Goal: Task Accomplishment & Management: Complete application form

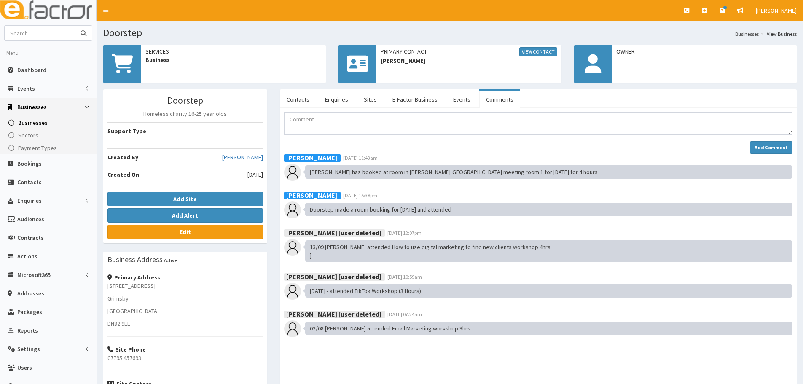
click at [27, 35] on input "text" at bounding box center [40, 33] width 71 height 15
type input "lincs decking"
click at [75, 26] on button "submit" at bounding box center [83, 33] width 17 height 15
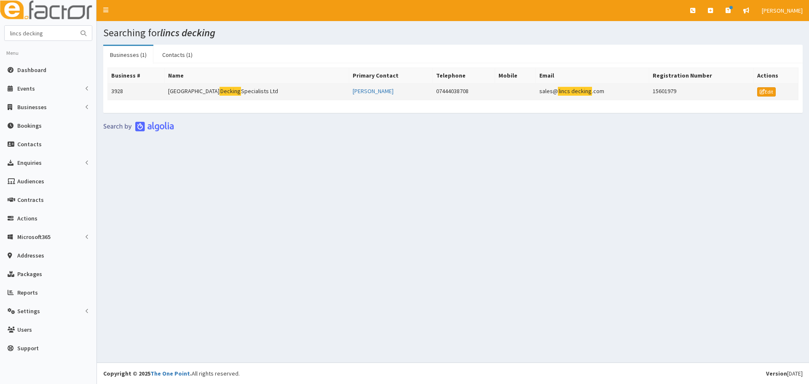
click at [217, 97] on td "Lincolnshire Decking Specialists Ltd" at bounding box center [257, 91] width 184 height 17
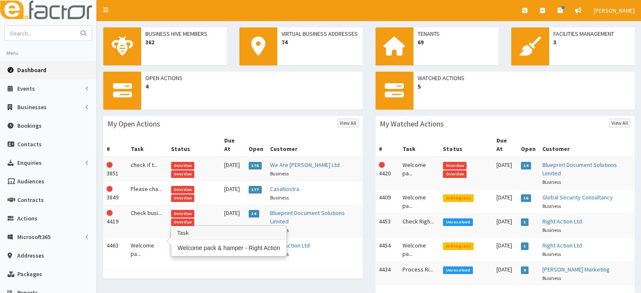
click at [148, 241] on td "Welcome pa..." at bounding box center [147, 250] width 40 height 24
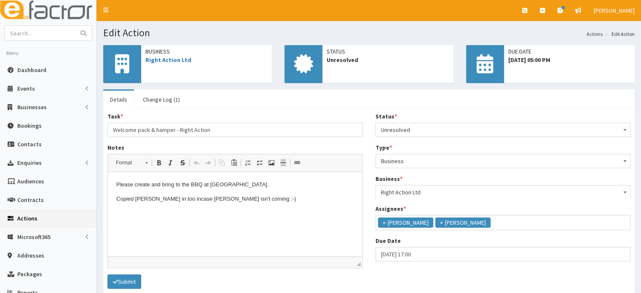
scroll to position [60, 0]
click at [47, 67] on link "Dashboard" at bounding box center [48, 70] width 96 height 19
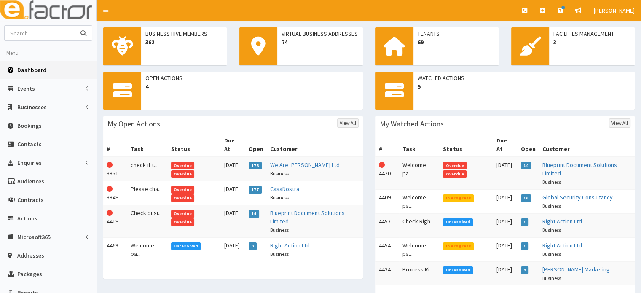
click at [47, 31] on input "text" at bounding box center [40, 33] width 71 height 15
click at [33, 105] on span "Businesses" at bounding box center [31, 107] width 29 height 8
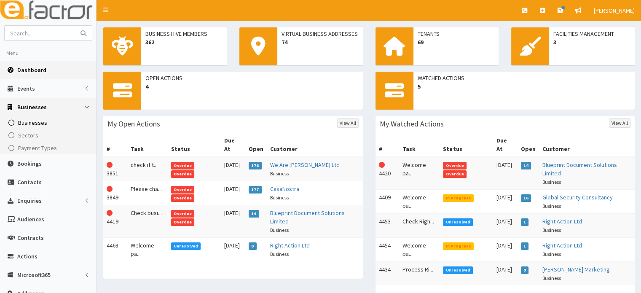
click at [42, 128] on link "Businesses" at bounding box center [49, 122] width 94 height 13
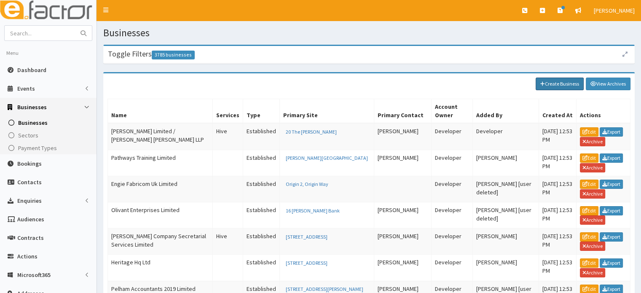
click at [557, 80] on link "Create Business" at bounding box center [560, 84] width 48 height 13
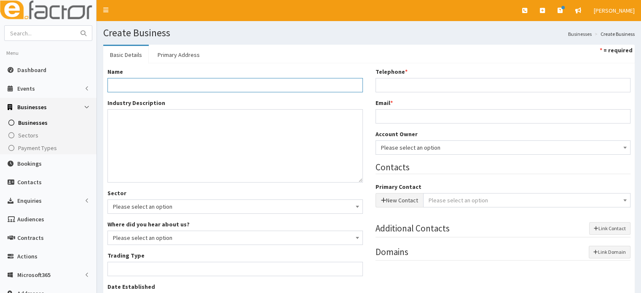
click at [249, 82] on input "Name *" at bounding box center [234, 85] width 255 height 14
click at [61, 37] on input "text" at bounding box center [40, 33] width 71 height 15
click at [153, 86] on input "Name *" at bounding box center [234, 85] width 255 height 14
click at [61, 32] on input "text" at bounding box center [40, 33] width 71 height 15
type input "[PERSON_NAME]"
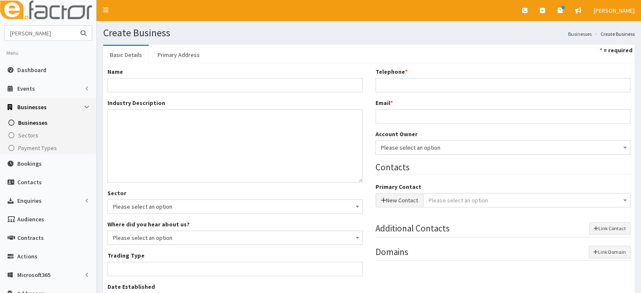
click at [75, 26] on button "submit" at bounding box center [83, 33] width 17 height 15
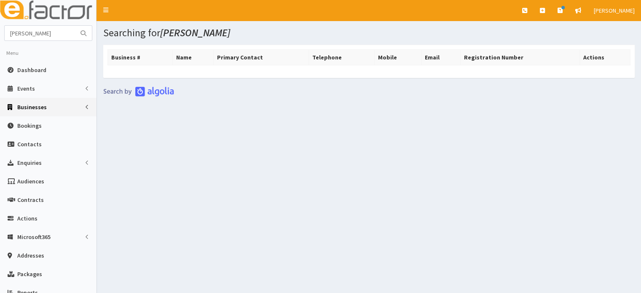
click at [45, 109] on link "Businesses" at bounding box center [48, 107] width 96 height 19
click at [39, 121] on span "Businesses" at bounding box center [32, 123] width 29 height 8
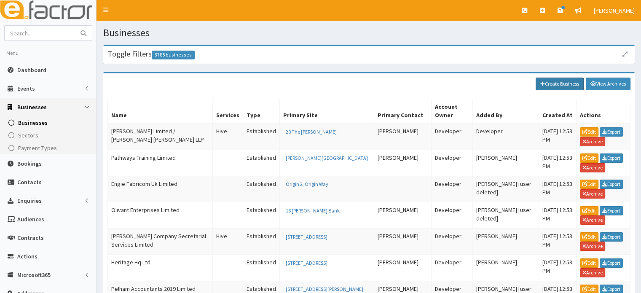
click at [573, 89] on link "Create Business" at bounding box center [560, 84] width 48 height 13
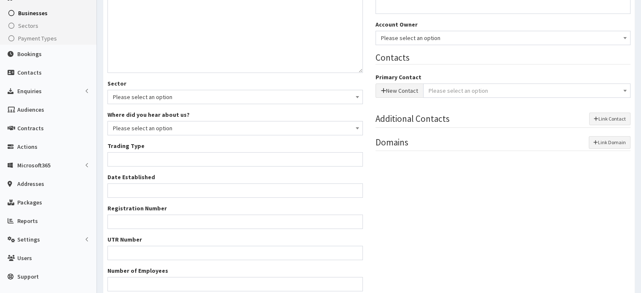
scroll to position [177, 0]
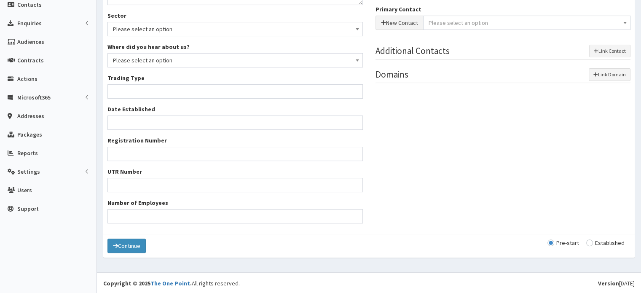
click at [602, 242] on input "radio" at bounding box center [605, 243] width 38 height 6
radio input "true"
click at [566, 243] on input "radio" at bounding box center [563, 243] width 32 height 6
radio input "true"
click at [617, 243] on input "radio" at bounding box center [605, 243] width 38 height 6
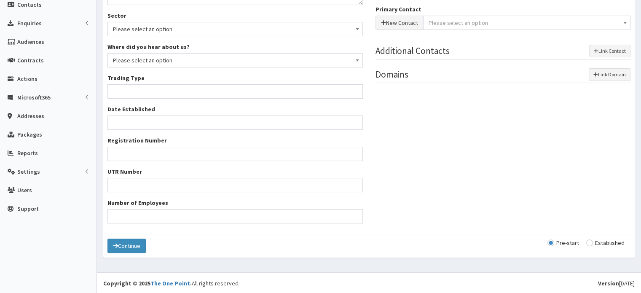
radio input "true"
drag, startPoint x: 570, startPoint y: 239, endPoint x: 563, endPoint y: 245, distance: 9.6
click at [568, 240] on input "radio" at bounding box center [563, 243] width 32 height 6
radio input "true"
click at [619, 242] on input "radio" at bounding box center [605, 243] width 38 height 6
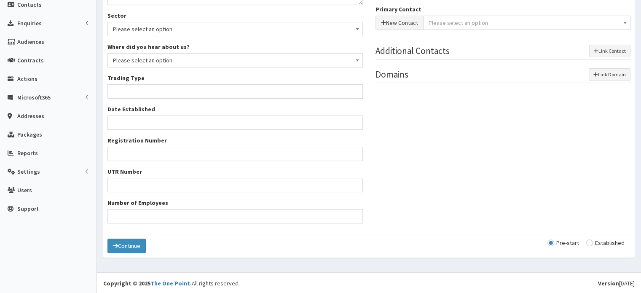
radio input "true"
click at [577, 241] on input "radio" at bounding box center [563, 243] width 32 height 6
radio input "true"
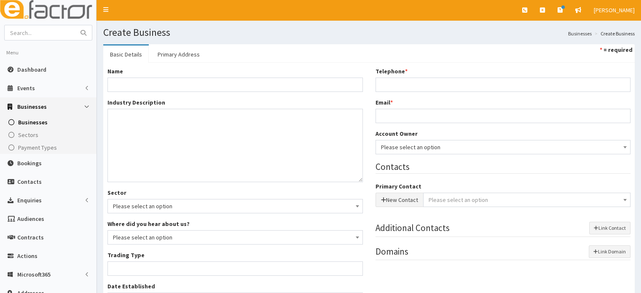
scroll to position [0, 0]
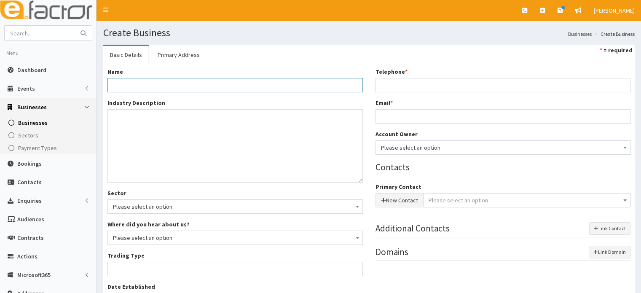
click at [178, 86] on input "Name *" at bounding box center [234, 85] width 255 height 14
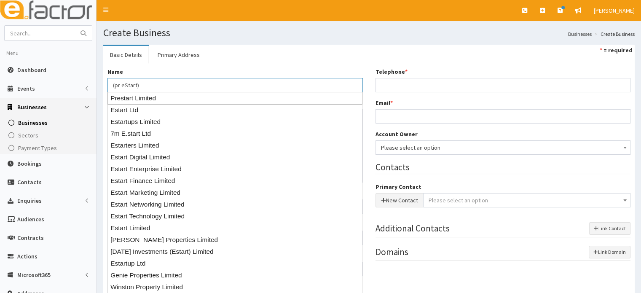
drag, startPoint x: 124, startPoint y: 82, endPoint x: 124, endPoint y: 88, distance: 5.9
click at [124, 84] on input "(pr eStart)" at bounding box center [234, 85] width 255 height 14
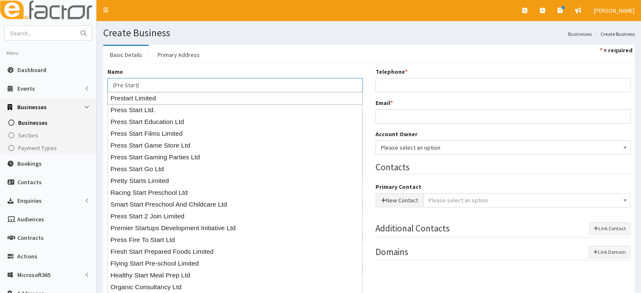
click at [163, 84] on input "(Pre Start)" at bounding box center [234, 85] width 255 height 14
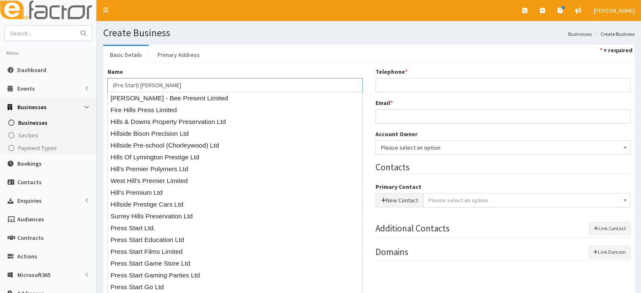
type input "(Pre Start) [PERSON_NAME]"
click at [305, 61] on ul "Basic Details Primary Address * = required" at bounding box center [368, 54] width 531 height 19
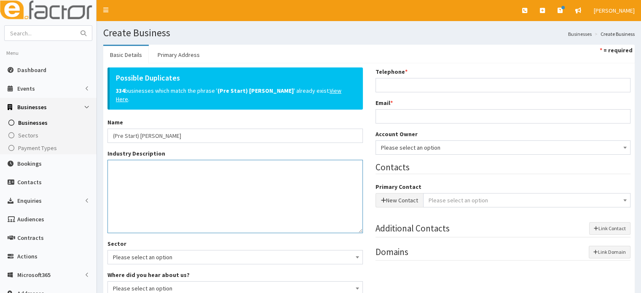
click at [196, 212] on textarea "Industry Description *" at bounding box center [234, 196] width 255 height 73
click at [127, 171] on textarea "Industry Description *" at bounding box center [234, 196] width 255 height 73
drag, startPoint x: 141, startPoint y: 182, endPoint x: 138, endPoint y: 190, distance: 8.4
click at [140, 182] on textarea "Industry Description *" at bounding box center [234, 196] width 255 height 73
drag, startPoint x: 115, startPoint y: 158, endPoint x: 240, endPoint y: 204, distance: 133.7
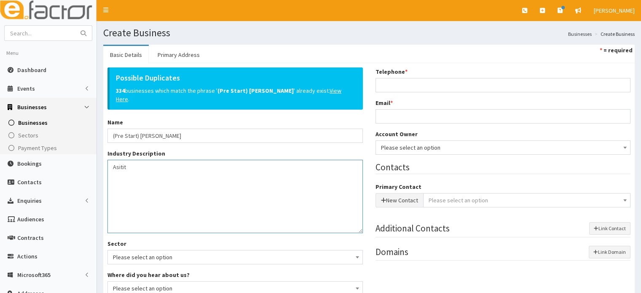
click at [241, 204] on textarea "Asitit" at bounding box center [234, 196] width 255 height 73
drag, startPoint x: 131, startPoint y: 158, endPoint x: 103, endPoint y: 153, distance: 27.9
click at [103, 153] on div "Possible Duplicates 334 businesses which match the phrase ' (Pre Start) Debbie …" at bounding box center [235, 262] width 268 height 390
drag, startPoint x: 119, startPoint y: 158, endPoint x: 150, endPoint y: 169, distance: 33.0
click at [150, 169] on textarea "Asisit" at bounding box center [234, 196] width 255 height 73
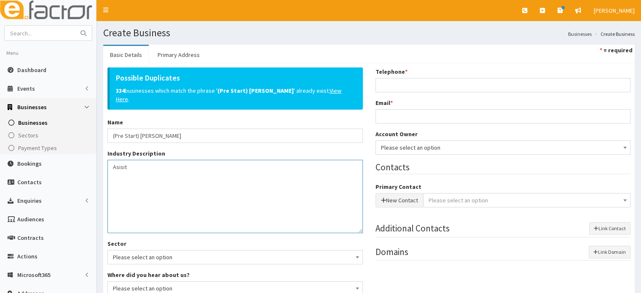
drag, startPoint x: 134, startPoint y: 158, endPoint x: 108, endPoint y: 216, distance: 63.6
click at [111, 160] on textarea "Asisit" at bounding box center [234, 196] width 255 height 73
type textarea "Artist"
click at [388, 88] on input "Telephone *" at bounding box center [502, 85] width 255 height 14
type input "07563546571"
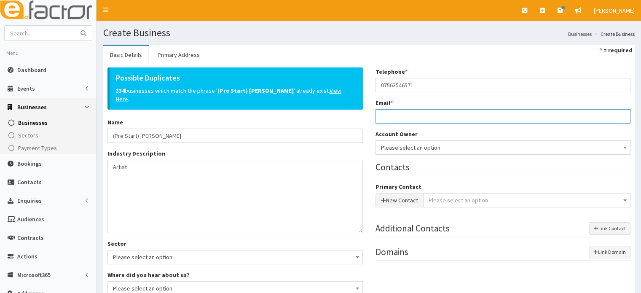
drag, startPoint x: 398, startPoint y: 119, endPoint x: 396, endPoint y: 124, distance: 5.7
click at [398, 119] on input "Email *" at bounding box center [502, 116] width 255 height 14
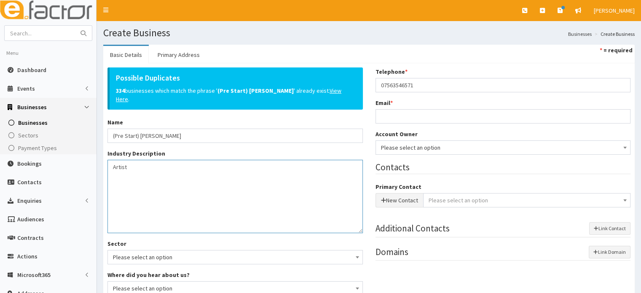
click at [290, 198] on textarea "Artist" at bounding box center [234, 196] width 255 height 73
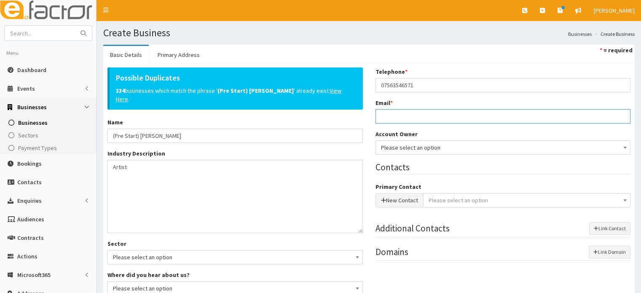
click at [402, 123] on input "Email *" at bounding box center [502, 116] width 255 height 14
type input "hillsd857@gmail.com"
click at [492, 148] on span "Please select an option" at bounding box center [503, 148] width 244 height 12
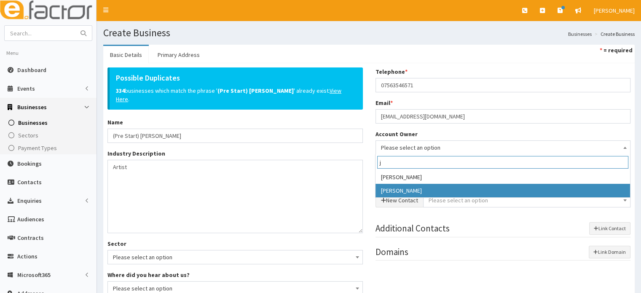
type input "j"
select select "38"
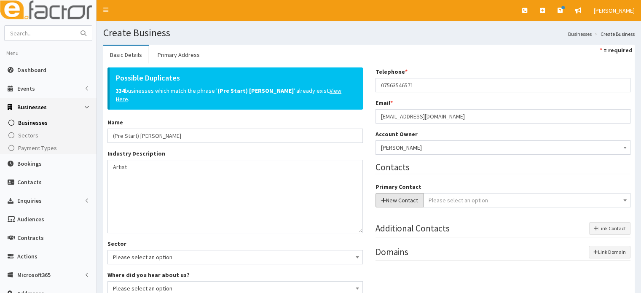
click at [402, 202] on button "New Contact" at bounding box center [399, 200] width 48 height 14
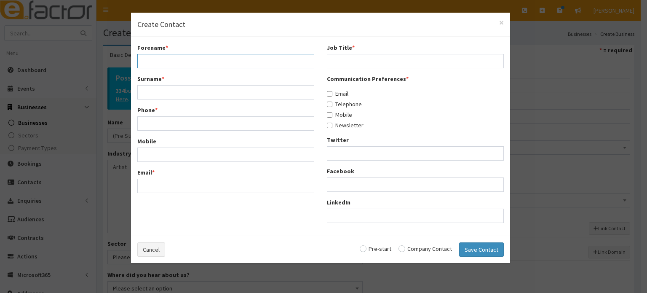
click at [192, 61] on input "Forename *" at bounding box center [225, 61] width 177 height 14
type input "Debbie"
type input "Hills"
click at [502, 23] on span "×" at bounding box center [501, 22] width 5 height 11
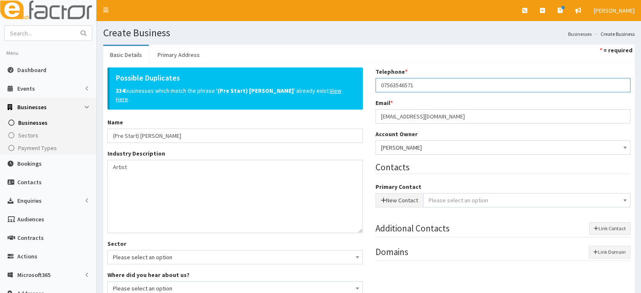
drag, startPoint x: 420, startPoint y: 86, endPoint x: 343, endPoint y: 93, distance: 76.6
click at [343, 93] on div "Possible Duplicates 334 businesses which match the phrase ' (Pre Start) Debbie …" at bounding box center [369, 262] width 536 height 390
click at [181, 53] on link "Primary Address" at bounding box center [179, 55] width 56 height 18
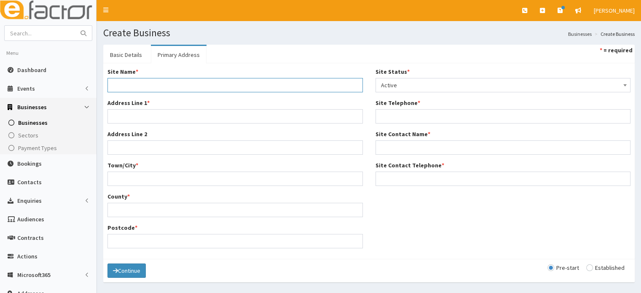
click at [162, 86] on input "Site Name *" at bounding box center [234, 85] width 255 height 14
click at [133, 54] on link "Basic Details" at bounding box center [126, 55] width 46 height 18
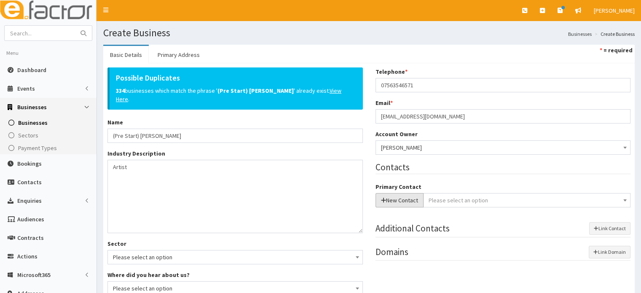
click at [391, 206] on button "New Contact" at bounding box center [399, 200] width 48 height 14
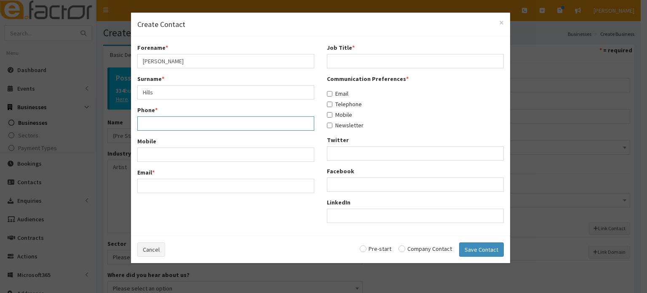
paste input "07563546571"
type input "07563546571"
click at [503, 24] on span "×" at bounding box center [501, 22] width 5 height 11
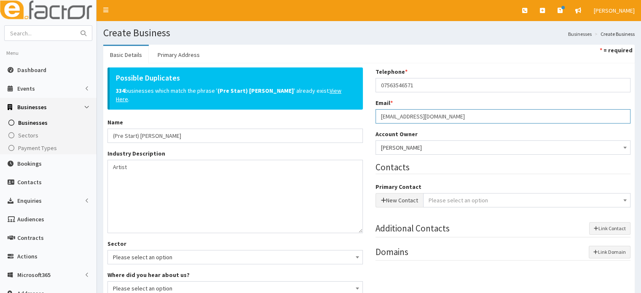
drag, startPoint x: 441, startPoint y: 114, endPoint x: 349, endPoint y: 114, distance: 91.9
click at [349, 114] on div "Possible Duplicates 334 businesses which match the phrase ' (Pre Start) Debbie …" at bounding box center [369, 262] width 536 height 390
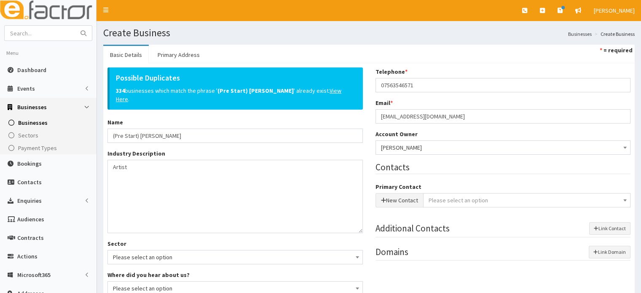
click at [398, 208] on div at bounding box center [502, 211] width 255 height 8
click at [398, 200] on button "New Contact" at bounding box center [399, 200] width 48 height 14
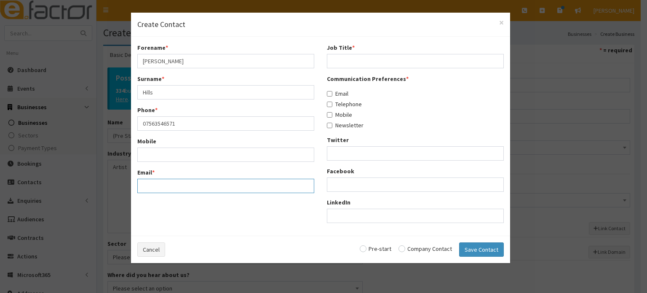
click at [152, 182] on input "Email *" at bounding box center [225, 186] width 177 height 14
paste input "hillsd857@gmail.com"
type input "hillsd857@gmail.com"
click at [348, 63] on input "Job Title *" at bounding box center [415, 61] width 177 height 14
click at [327, 90] on label "Email" at bounding box center [337, 93] width 21 height 8
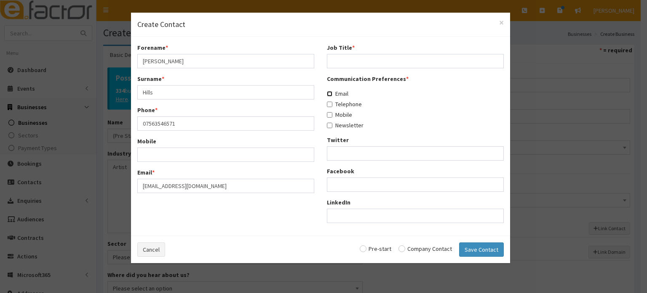
click at [327, 91] on input "Email" at bounding box center [329, 93] width 5 height 5
checkbox input "true"
drag, startPoint x: 334, startPoint y: 107, endPoint x: 337, endPoint y: 114, distance: 7.4
click at [335, 107] on label "Telephone" at bounding box center [344, 104] width 35 height 8
click at [332, 107] on input "Telephone" at bounding box center [329, 104] width 5 height 5
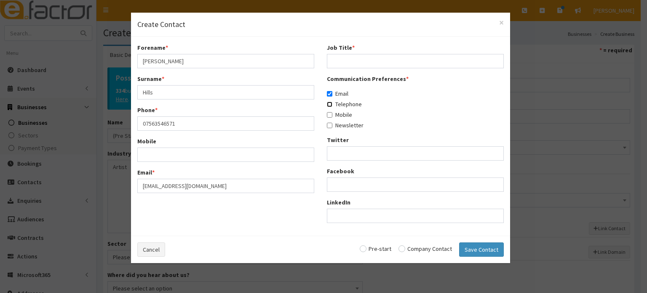
checkbox input "true"
click at [338, 118] on label "Mobile" at bounding box center [339, 114] width 25 height 8
click at [332, 118] on input "Mobile" at bounding box center [329, 114] width 5 height 5
checkbox input "true"
click at [362, 53] on div "Job Title *" at bounding box center [415, 55] width 177 height 25
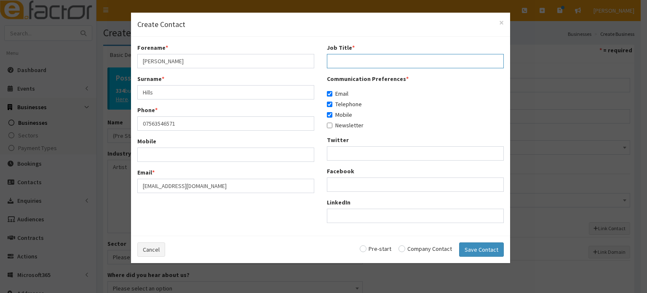
click at [363, 58] on input "Job Title *" at bounding box center [415, 61] width 177 height 14
drag, startPoint x: 376, startPoint y: 247, endPoint x: 371, endPoint y: 244, distance: 6.3
click at [376, 247] on input "radio" at bounding box center [376, 249] width 32 height 6
radio input "true"
click at [469, 249] on button "Save Contact" at bounding box center [481, 249] width 45 height 14
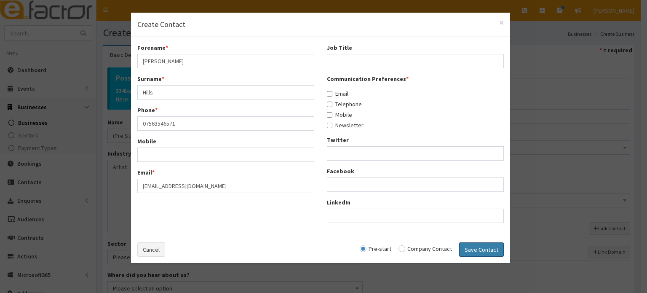
checkbox input "false"
radio input "false"
select select "5228"
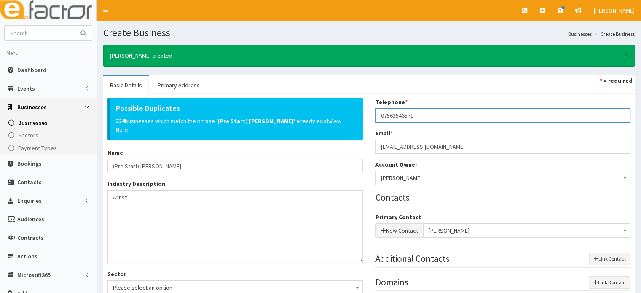
drag, startPoint x: 420, startPoint y: 119, endPoint x: 349, endPoint y: 115, distance: 70.9
click at [342, 117] on div "Possible Duplicates 334 businesses which match the phrase ' (Pre Start) Debbie …" at bounding box center [369, 293] width 536 height 390
click at [167, 91] on link "Primary Address" at bounding box center [179, 85] width 56 height 18
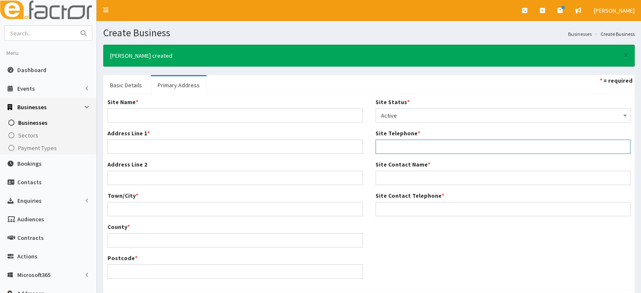
drag, startPoint x: 389, startPoint y: 148, endPoint x: 384, endPoint y: 148, distance: 5.1
click at [389, 148] on input "Site Telephone *" at bounding box center [502, 146] width 255 height 14
paste input "07563546571"
type input "07563546571"
click at [131, 91] on link "Basic Details" at bounding box center [126, 85] width 46 height 18
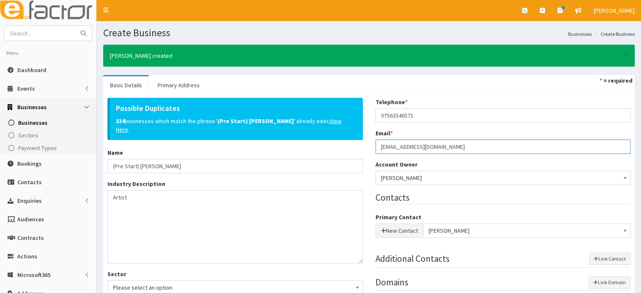
drag, startPoint x: 287, startPoint y: 148, endPoint x: 247, endPoint y: 148, distance: 40.0
click at [247, 148] on div "Possible Duplicates 334 businesses which match the phrase ' (Pre Start) Debbie …" at bounding box center [369, 293] width 536 height 390
click at [160, 81] on link "Primary Address" at bounding box center [179, 85] width 56 height 18
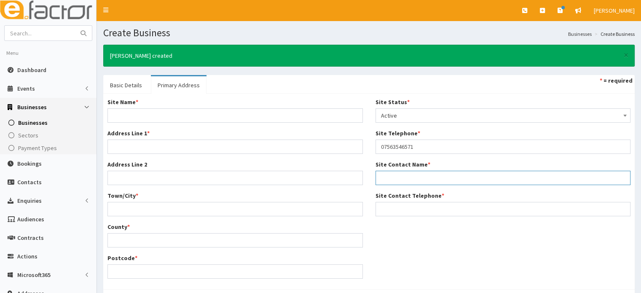
click at [413, 171] on input "Site Contact Name *" at bounding box center [502, 178] width 255 height 14
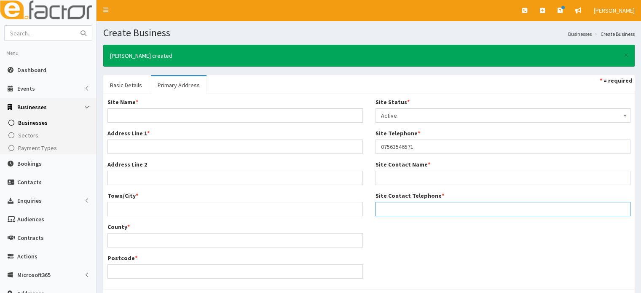
drag, startPoint x: 389, startPoint y: 204, endPoint x: 382, endPoint y: 200, distance: 7.7
click at [389, 204] on input "Site Contact Telephone *" at bounding box center [502, 209] width 255 height 14
click at [443, 239] on div "Site Name * Address Line 1 * Address Line 2 Town/City * County * Postcode * Sit…" at bounding box center [369, 191] width 536 height 187
click at [416, 209] on input "Site Contact Telephone *" at bounding box center [502, 209] width 255 height 14
type input "[PERSON_NAME]"
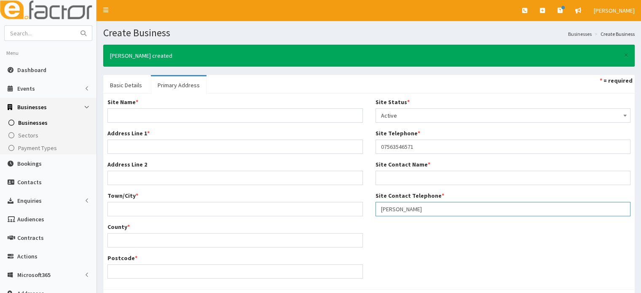
drag, startPoint x: 369, startPoint y: 215, endPoint x: 359, endPoint y: 215, distance: 9.7
click at [359, 215] on div "Site Name * Address Line 1 * Address Line 2 Town/City * County * Postcode * Sit…" at bounding box center [369, 191] width 536 height 187
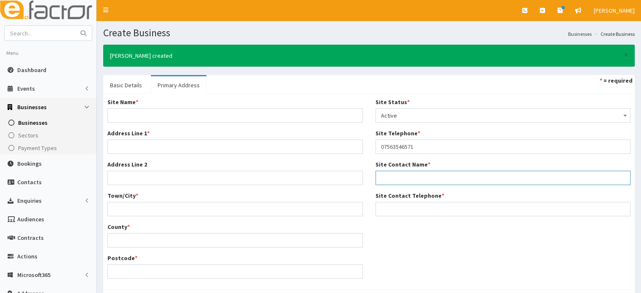
click at [390, 181] on input "Site Contact Name *" at bounding box center [502, 178] width 255 height 14
paste input "[PERSON_NAME]"
type input "[PERSON_NAME]"
drag, startPoint x: 408, startPoint y: 145, endPoint x: 352, endPoint y: 145, distance: 56.0
click at [352, 145] on div "Site Name * Address Line 1 * Address Line 2 Town/City * County * Postcode * Sit…" at bounding box center [369, 191] width 536 height 187
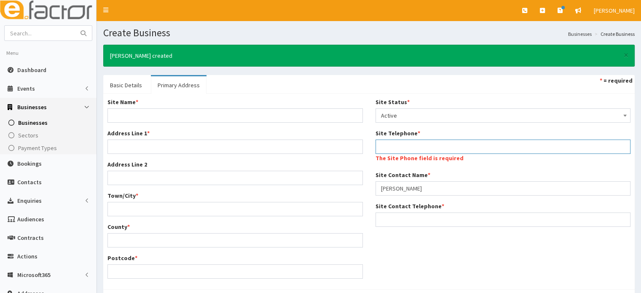
click at [391, 148] on input "Site Telephone *" at bounding box center [502, 146] width 255 height 14
paste input "07563546571"
type input "07563546571"
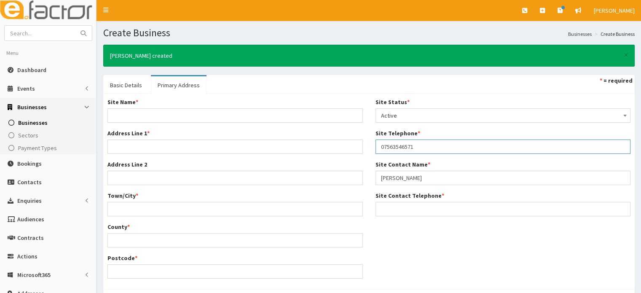
drag, startPoint x: 424, startPoint y: 144, endPoint x: 325, endPoint y: 151, distance: 98.9
click at [325, 151] on div "Site Name * Address Line 1 * Address Line 2 Town/City * County * Postcode * Sit…" at bounding box center [369, 191] width 536 height 187
click at [391, 205] on input "Site Contact Telephone *" at bounding box center [502, 209] width 255 height 14
paste input "07563546571"
type input "07563546571"
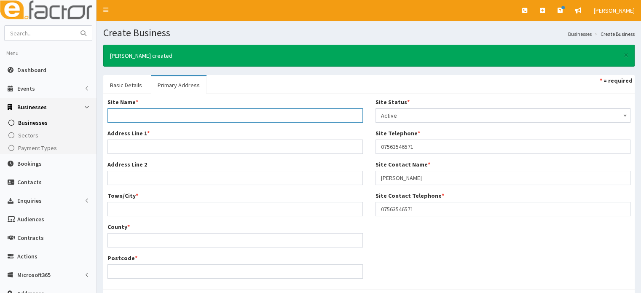
click at [168, 113] on input "Site Name *" at bounding box center [234, 115] width 255 height 14
click at [130, 145] on input "Address Line 1 *" at bounding box center [234, 146] width 255 height 14
click at [142, 145] on input "Address Line 1 *" at bounding box center [234, 146] width 255 height 14
click at [167, 121] on input "Home Address" at bounding box center [234, 115] width 255 height 14
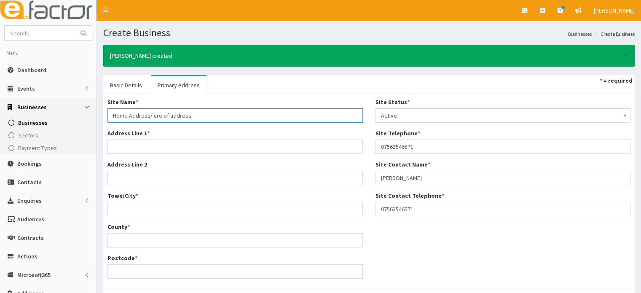
click at [155, 115] on input "Home Address/ cre of address" at bounding box center [234, 115] width 255 height 14
type input "Home Address/ care of address"
click at [151, 140] on input "Address Line 1 *" at bounding box center [234, 146] width 255 height 14
click at [119, 145] on input "Address Line 1 *" at bounding box center [234, 146] width 255 height 14
type input "4 Arundel Drive"
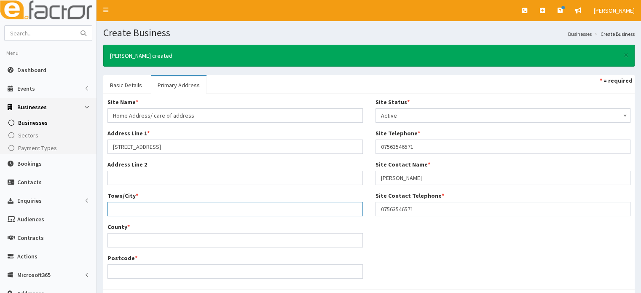
click at [150, 206] on input "Town/City *" at bounding box center [234, 209] width 255 height 14
click at [137, 207] on input "Town/City *" at bounding box center [234, 209] width 255 height 14
click at [129, 207] on input "Town/City *" at bounding box center [234, 209] width 255 height 14
click at [111, 209] on input "etford" at bounding box center [234, 209] width 255 height 14
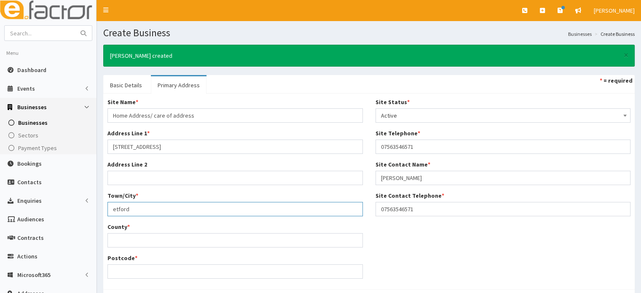
drag, startPoint x: 122, startPoint y: 209, endPoint x: 115, endPoint y: 210, distance: 7.4
click at [115, 210] on input "etford" at bounding box center [234, 209] width 255 height 14
click at [113, 209] on input "etford" at bounding box center [234, 209] width 255 height 14
click at [138, 248] on div "Site Name * Home Address/ care of address Address Line 1 * 4 Arundel Drive Addr…" at bounding box center [235, 191] width 268 height 187
click at [137, 232] on div "County *" at bounding box center [234, 234] width 255 height 25
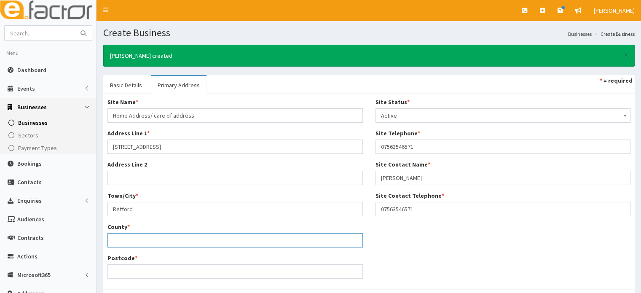
click at [136, 238] on input "County *" at bounding box center [234, 240] width 255 height 14
drag, startPoint x: 128, startPoint y: 206, endPoint x: 101, endPoint y: 209, distance: 27.0
click at [101, 209] on div "Site Name * Home Address/ care of address Address Line 1 * 4 Arundel Drive Addr…" at bounding box center [235, 191] width 268 height 187
click at [154, 204] on input "Retford" at bounding box center [234, 209] width 255 height 14
drag, startPoint x: 151, startPoint y: 205, endPoint x: 56, endPoint y: 209, distance: 95.3
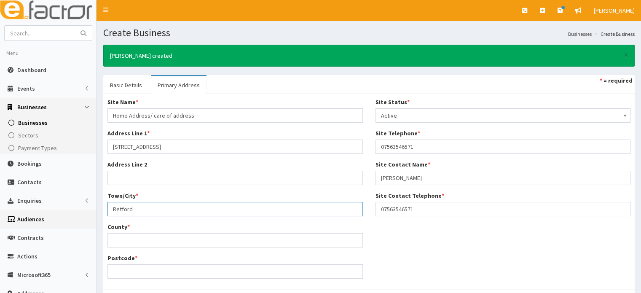
click at [56, 209] on div "E Toggle navigation Quick Create Create Business Create Booking Create Contact" at bounding box center [320, 206] width 641 height 412
paste input "Bassetlaw District in Nottinghamshire"
type input "Bassetlaw District in Nottinghamshire"
click at [177, 236] on input "County *" at bounding box center [234, 240] width 255 height 14
click at [133, 237] on input "County *" at bounding box center [234, 240] width 255 height 14
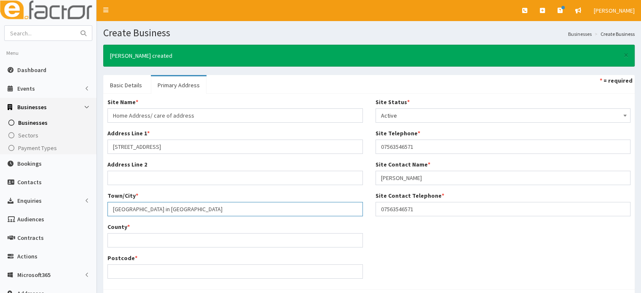
click at [131, 214] on input "Bassetlaw District in Nottinghamshire" at bounding box center [234, 209] width 255 height 14
drag, startPoint x: 242, startPoint y: 212, endPoint x: 98, endPoint y: 204, distance: 143.9
click at [99, 203] on section "× Debbie Hills created Basic Details Primary Address * = required Possible Dupl…" at bounding box center [369, 182] width 544 height 289
click at [125, 240] on input "County *" at bounding box center [234, 240] width 255 height 14
paste input "Bassetlaw District in Nottinghamshire"
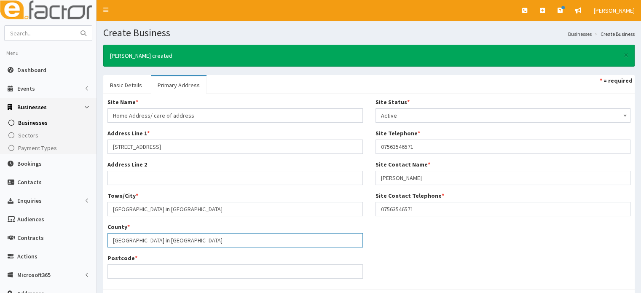
type input "Bassetlaw District in Nottinghamshire"
drag, startPoint x: 187, startPoint y: 207, endPoint x: 59, endPoint y: 194, distance: 128.7
click at [76, 204] on div "E Toggle navigation Quick Create Create Business Create Booking Create Contact" at bounding box center [320, 206] width 641 height 412
type input "Retford"
click at [148, 268] on input "Postcode *" at bounding box center [234, 271] width 255 height 14
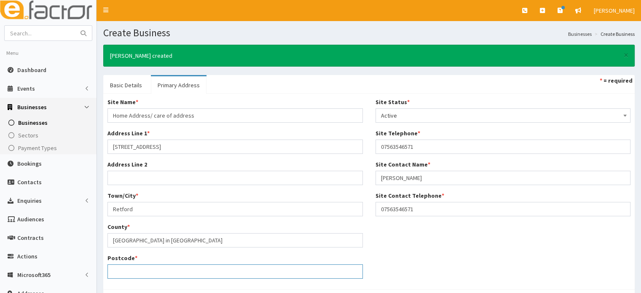
click at [117, 273] on input "Postcode *" at bounding box center [234, 271] width 255 height 14
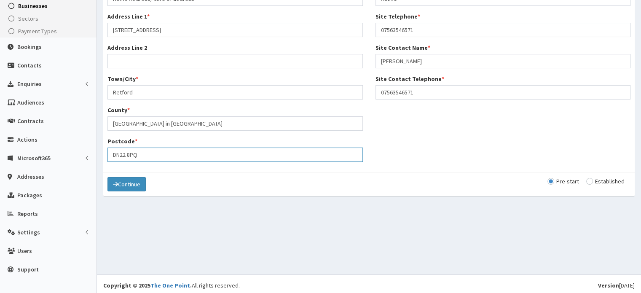
scroll to position [119, 0]
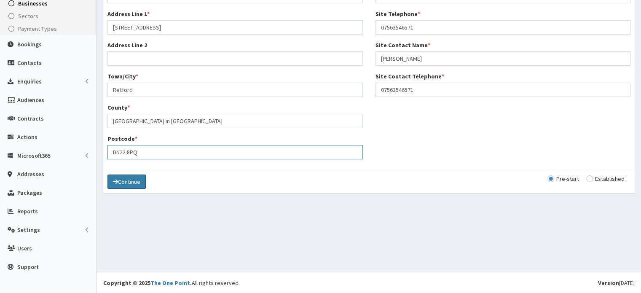
type input "DN22 8PQ"
click at [134, 187] on button "Continue" at bounding box center [126, 181] width 38 height 14
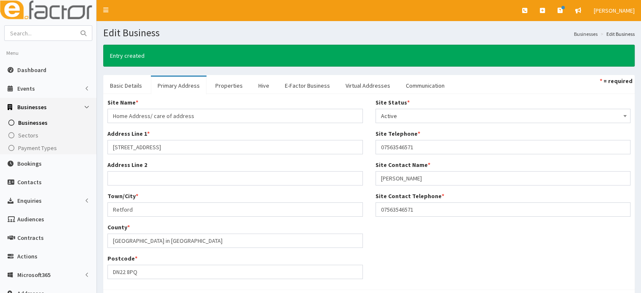
scroll to position [78, 0]
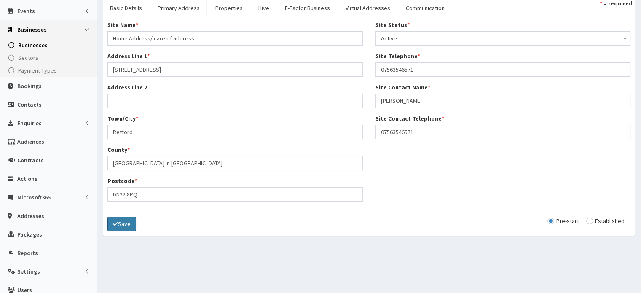
click at [123, 222] on button "Save" at bounding box center [121, 224] width 29 height 14
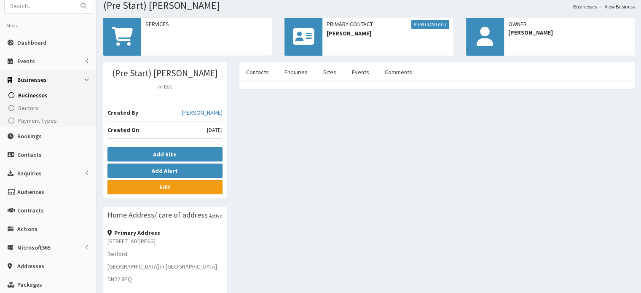
scroll to position [42, 0]
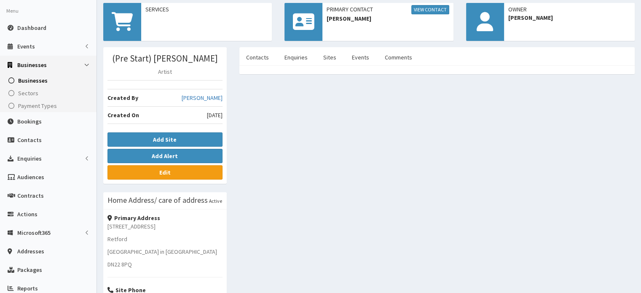
drag, startPoint x: 401, startPoint y: 57, endPoint x: 350, endPoint y: 72, distance: 53.2
click at [401, 58] on link "Comments" at bounding box center [398, 57] width 41 height 18
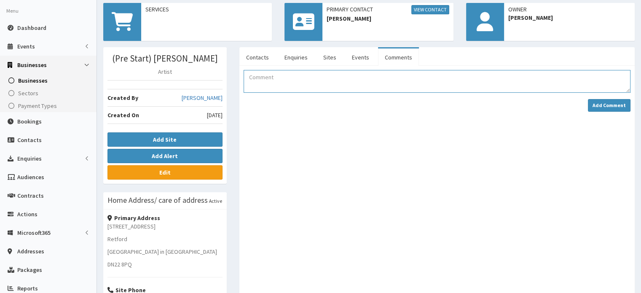
click at [276, 82] on textarea "Comment" at bounding box center [437, 81] width 387 height 23
click at [372, 77] on textarea "PLEASE NOTE IMPORTANT!!!! Debbie lives in cleethorpes in a caravan but her care…" at bounding box center [437, 81] width 387 height 23
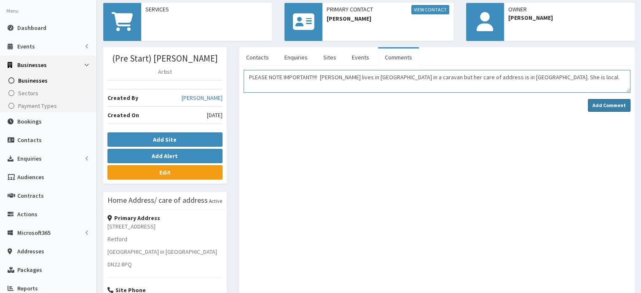
type textarea "PLEASE NOTE IMPORTANT!!!! Debbie lives in Cleethorpes in a caravan but her care…"
click at [595, 109] on button "Add Comment" at bounding box center [609, 105] width 43 height 13
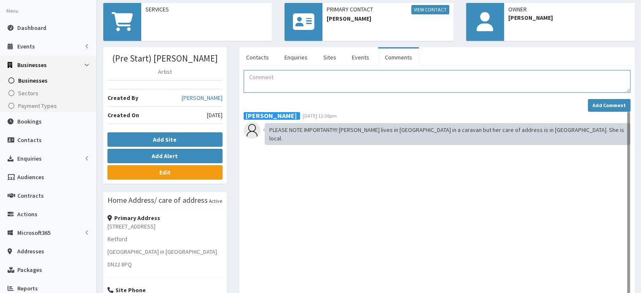
drag, startPoint x: 282, startPoint y: 86, endPoint x: 271, endPoint y: 88, distance: 11.3
click at [282, 86] on textarea "Comment" at bounding box center [437, 81] width 387 height 23
click at [368, 75] on textarea "Debbie needs hep and support with" at bounding box center [437, 81] width 387 height 23
click at [290, 79] on textarea "Debbie needs hep and support with" at bounding box center [437, 81] width 387 height 23
click at [394, 74] on textarea "Debbie needs help and support with" at bounding box center [437, 81] width 387 height 23
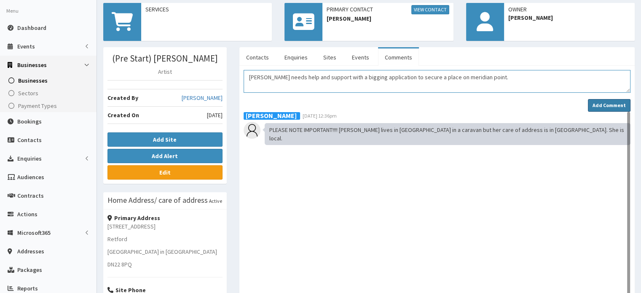
type textarea "Debbie needs help and support with a bigging application to secure a place on m…"
click at [602, 104] on strong "Add Comment" at bounding box center [608, 105] width 33 height 6
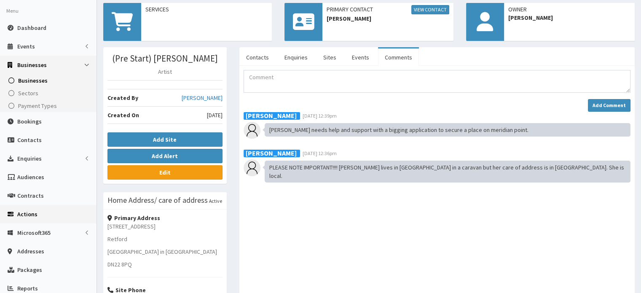
click at [38, 214] on link "Actions" at bounding box center [48, 214] width 96 height 19
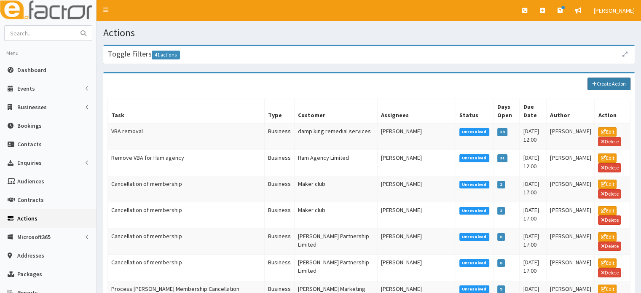
click at [610, 86] on link "Create Action" at bounding box center [608, 84] width 43 height 13
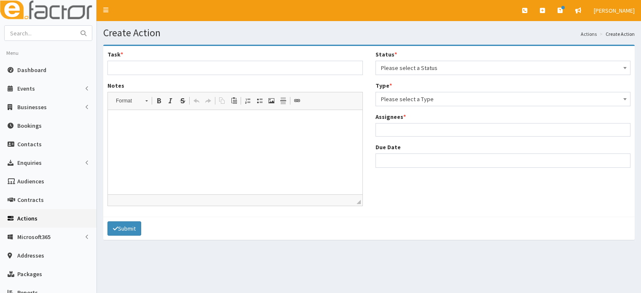
select select
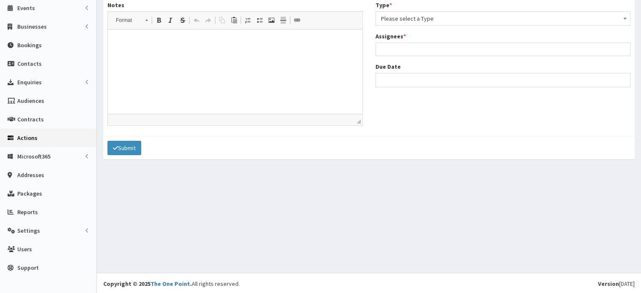
scroll to position [82, 0]
click at [474, 145] on div "Submit" at bounding box center [368, 146] width 531 height 23
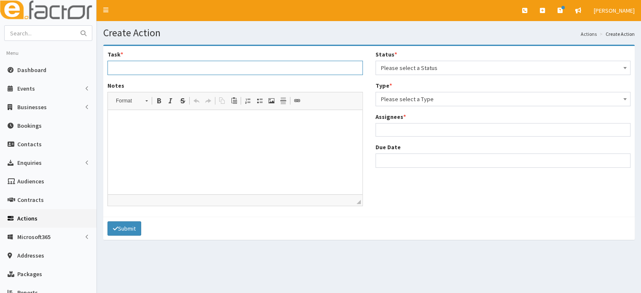
click at [204, 71] on input "Task *" at bounding box center [234, 68] width 255 height 14
drag, startPoint x: 169, startPoint y: 71, endPoint x: 163, endPoint y: 72, distance: 6.4
click at [258, 69] on input "Debbie would like some support for a bigging application" at bounding box center [234, 68] width 255 height 14
click at [192, 67] on input "Debbie would like some support for a bigging application" at bounding box center [234, 68] width 255 height 14
drag, startPoint x: 272, startPoint y: 66, endPoint x: 192, endPoint y: 74, distance: 80.4
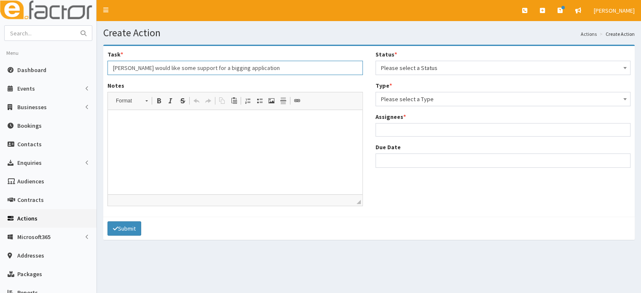
click at [192, 74] on input "Debbie would like some support for a bigging application" at bounding box center [234, 68] width 255 height 14
drag, startPoint x: 291, startPoint y: 68, endPoint x: 101, endPoint y: 69, distance: 190.0
click at [101, 69] on div "Task * Debbie would like some support with putting in a bidding application. No…" at bounding box center [235, 131] width 268 height 162
type input "Debbie would like some support with putting in a bidding application."
click at [157, 129] on html at bounding box center [235, 123] width 254 height 26
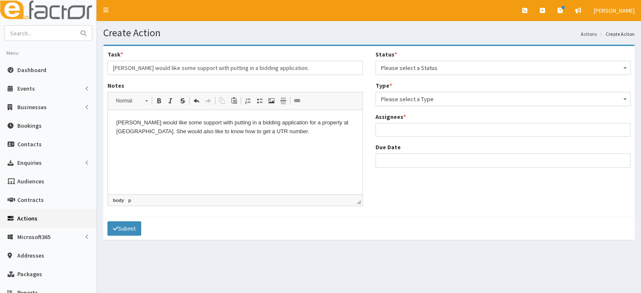
click at [413, 61] on span "Please select a Status" at bounding box center [502, 68] width 255 height 14
click at [407, 68] on span "Please select a Status" at bounding box center [503, 68] width 244 height 12
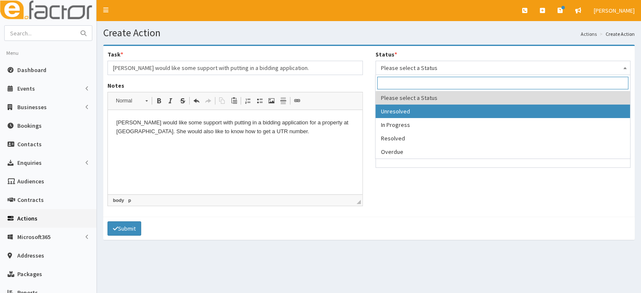
select select "1"
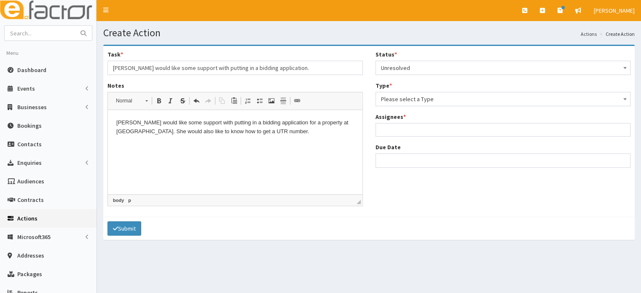
click at [403, 99] on span "Please select a Type" at bounding box center [503, 99] width 244 height 12
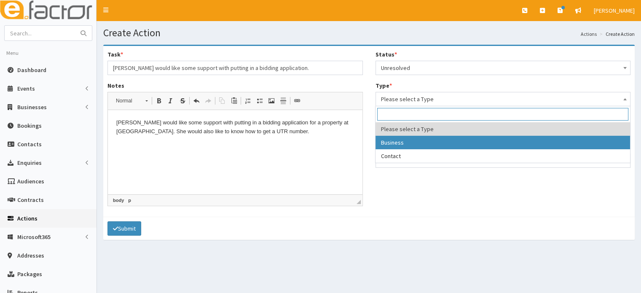
select select "business"
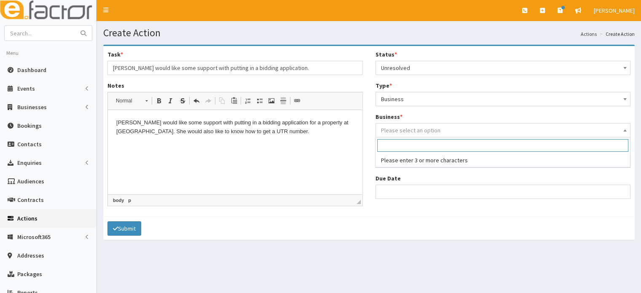
click at [404, 131] on span "Please select an option" at bounding box center [410, 130] width 59 height 8
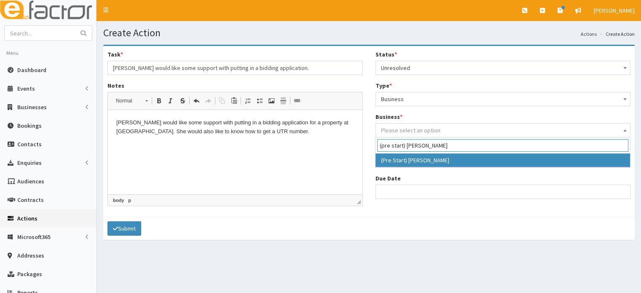
type input "(pre start) debbie"
select select "4167"
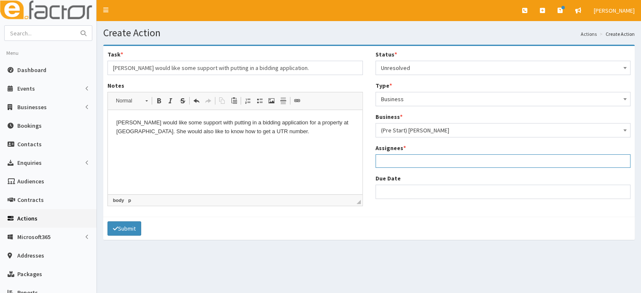
click at [410, 159] on ul at bounding box center [503, 160] width 254 height 11
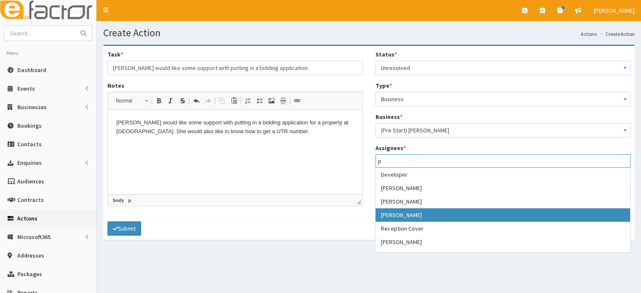
type input "p"
select select "29"
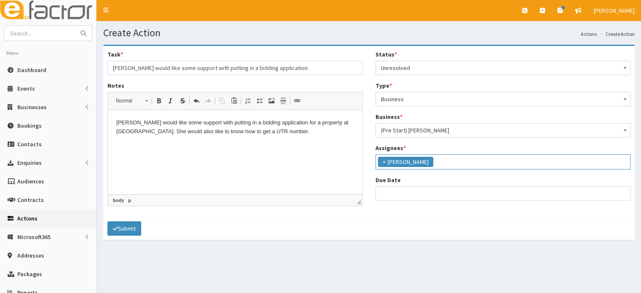
scroll to position [70, 0]
click at [404, 197] on input "Due Date" at bounding box center [502, 193] width 255 height 14
select select "12"
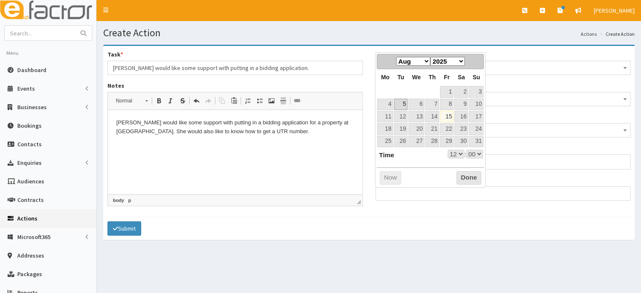
click at [404, 101] on link "5" at bounding box center [400, 104] width 13 height 11
type input "05-08-2025 12:00"
select select "12"
click at [450, 151] on select "00 01 02 03 04 05 06 07 08 09 10 11 12 13 14 15 16 17 18 19 20 21 22 23" at bounding box center [455, 154] width 17 height 9
type input "05-08-2025 17:00"
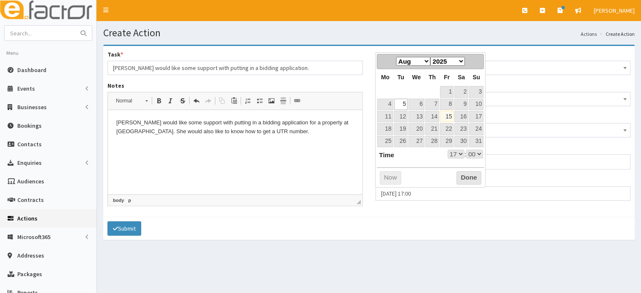
select select "17"
click at [467, 178] on button "Done" at bounding box center [468, 177] width 25 height 13
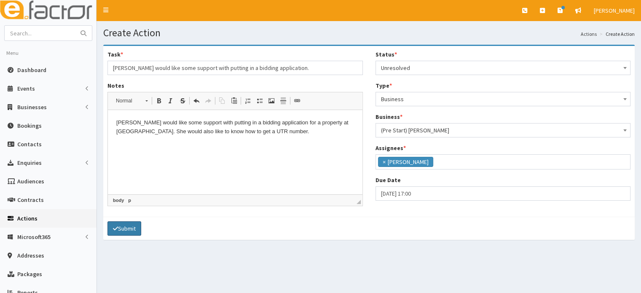
click at [126, 230] on button "Submit" at bounding box center [124, 228] width 34 height 14
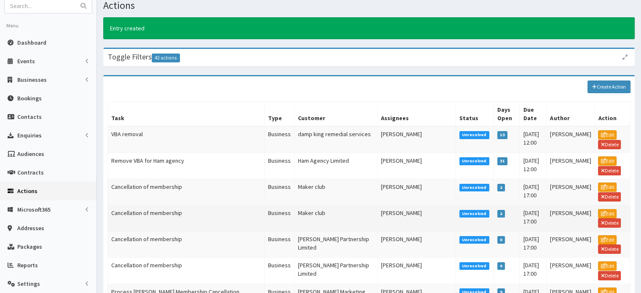
scroll to position [42, 0]
